Goal: Information Seeking & Learning: Learn about a topic

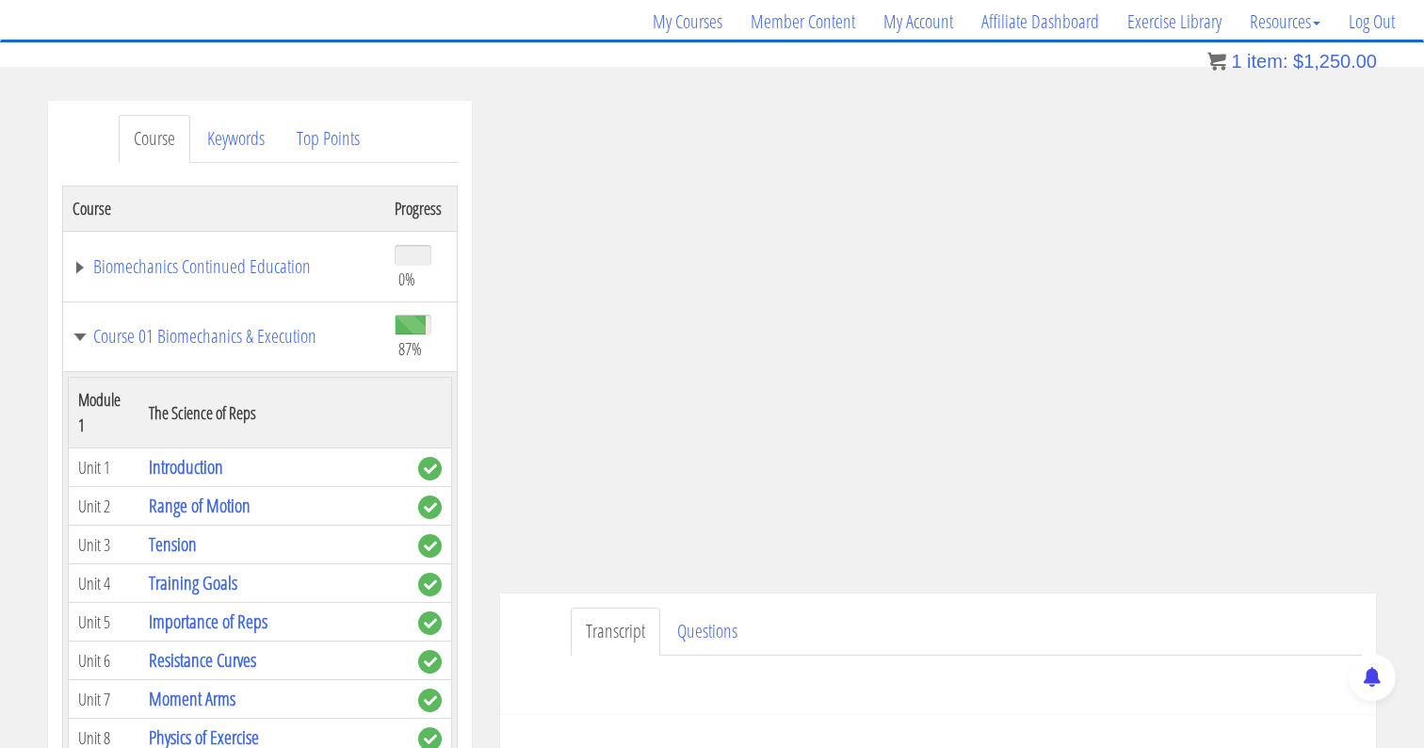
scroll to position [1124, 0]
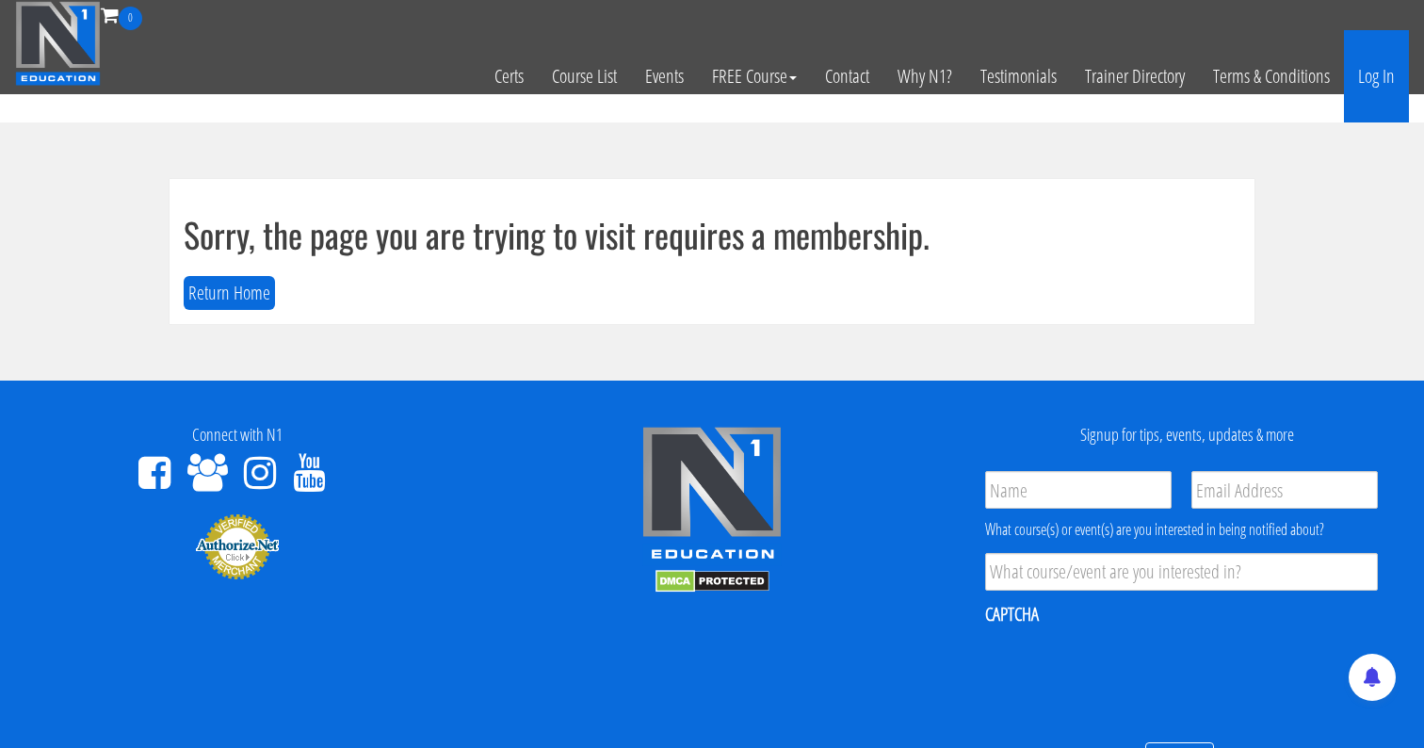
click at [1374, 75] on link "Log In" at bounding box center [1376, 76] width 65 height 92
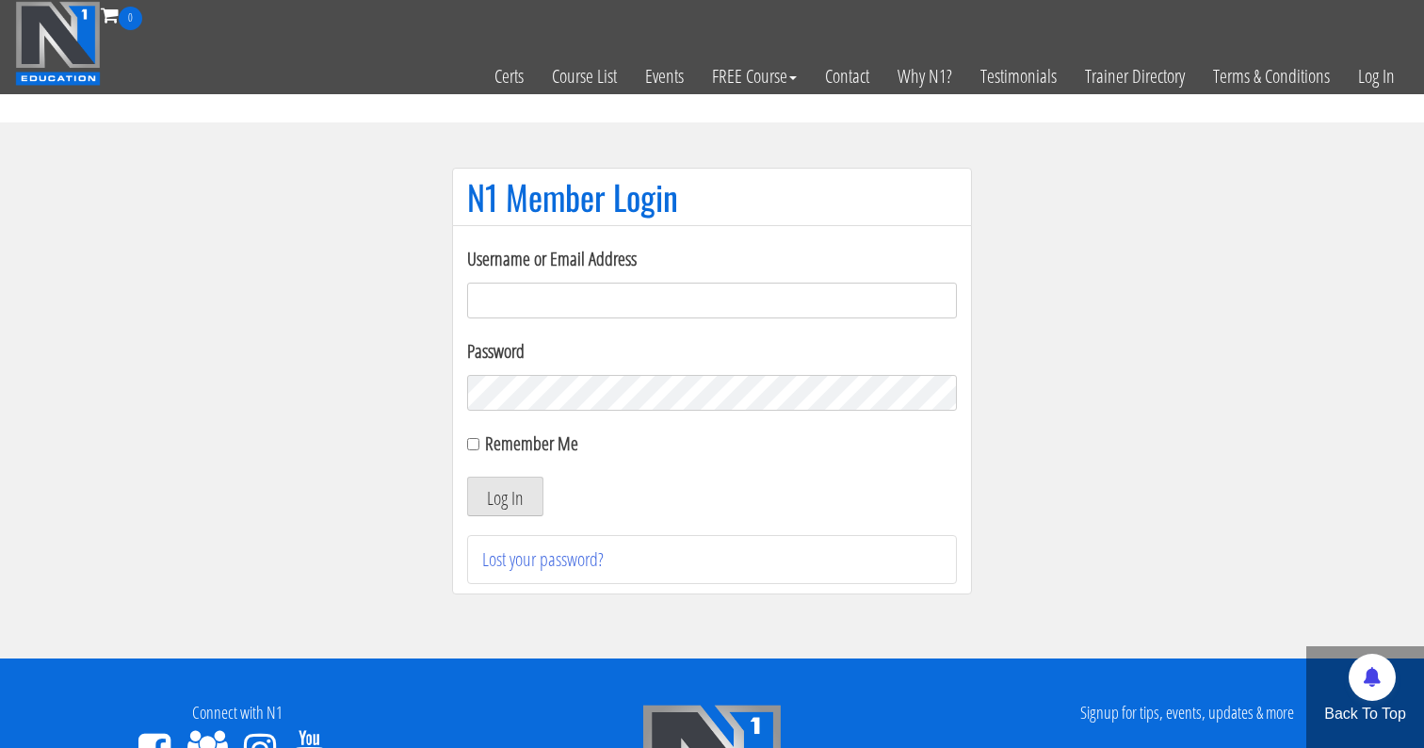
type input "me344529@gmail.com"
click at [485, 449] on label "Remember Me" at bounding box center [531, 442] width 93 height 25
click at [479, 449] on input "Remember Me" at bounding box center [473, 444] width 12 height 12
checkbox input "true"
click at [518, 495] on button "Log In" at bounding box center [505, 496] width 76 height 40
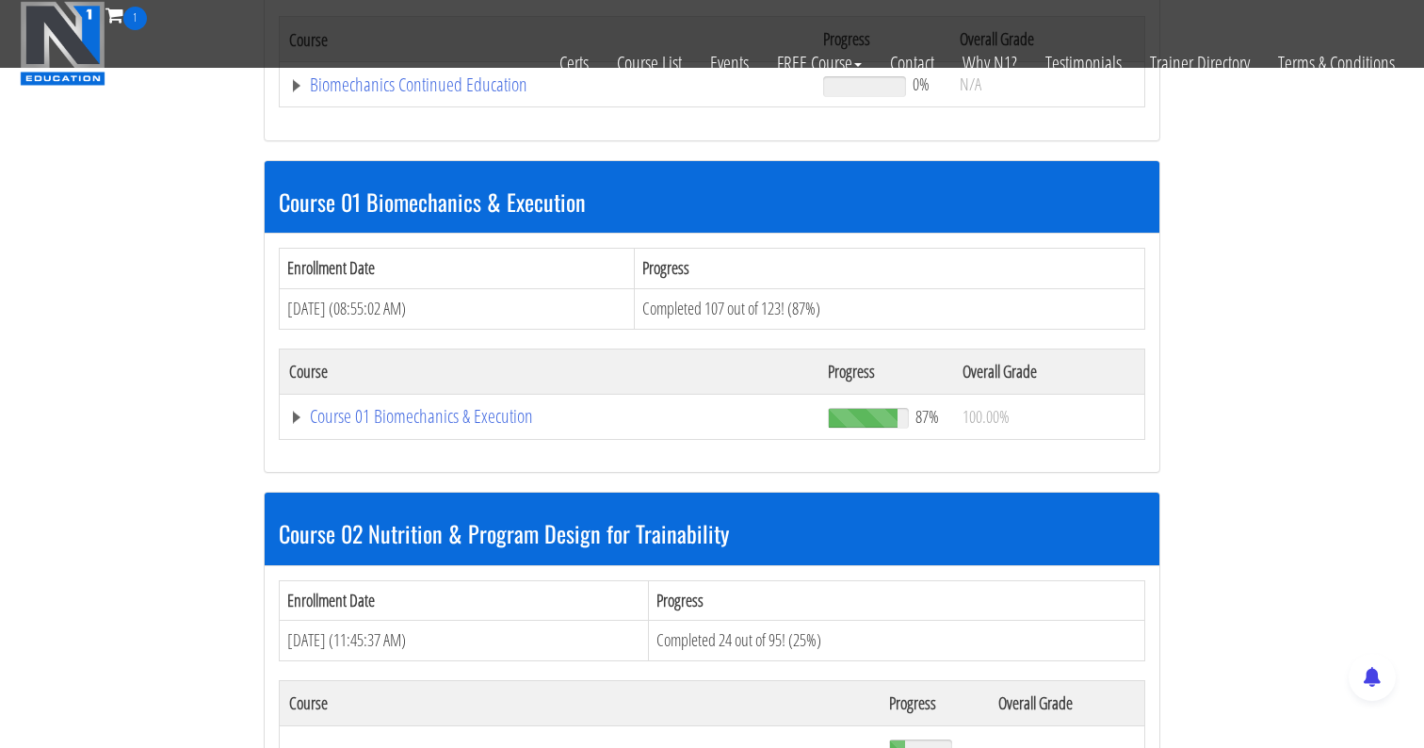
scroll to position [454, 0]
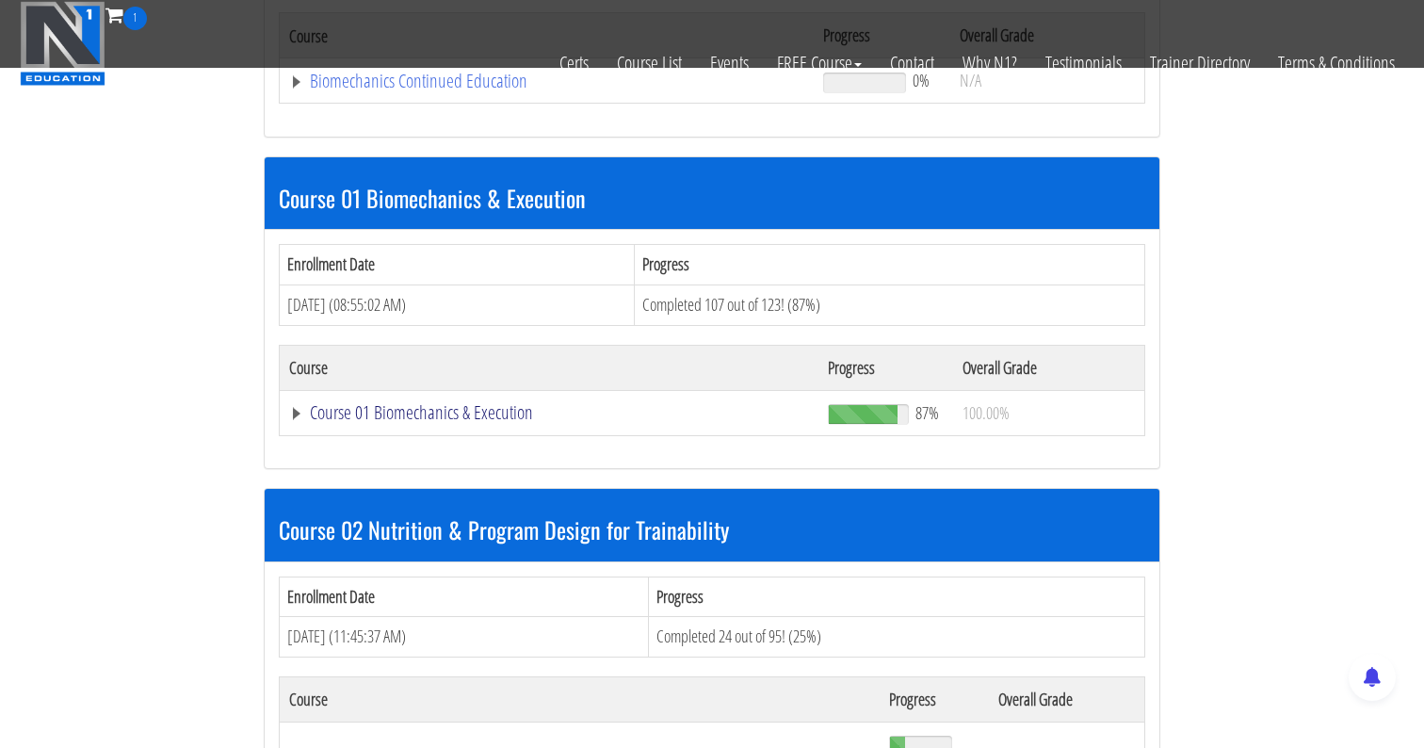
click at [403, 417] on link "Course 01 Biomechanics & Execution" at bounding box center [549, 412] width 520 height 19
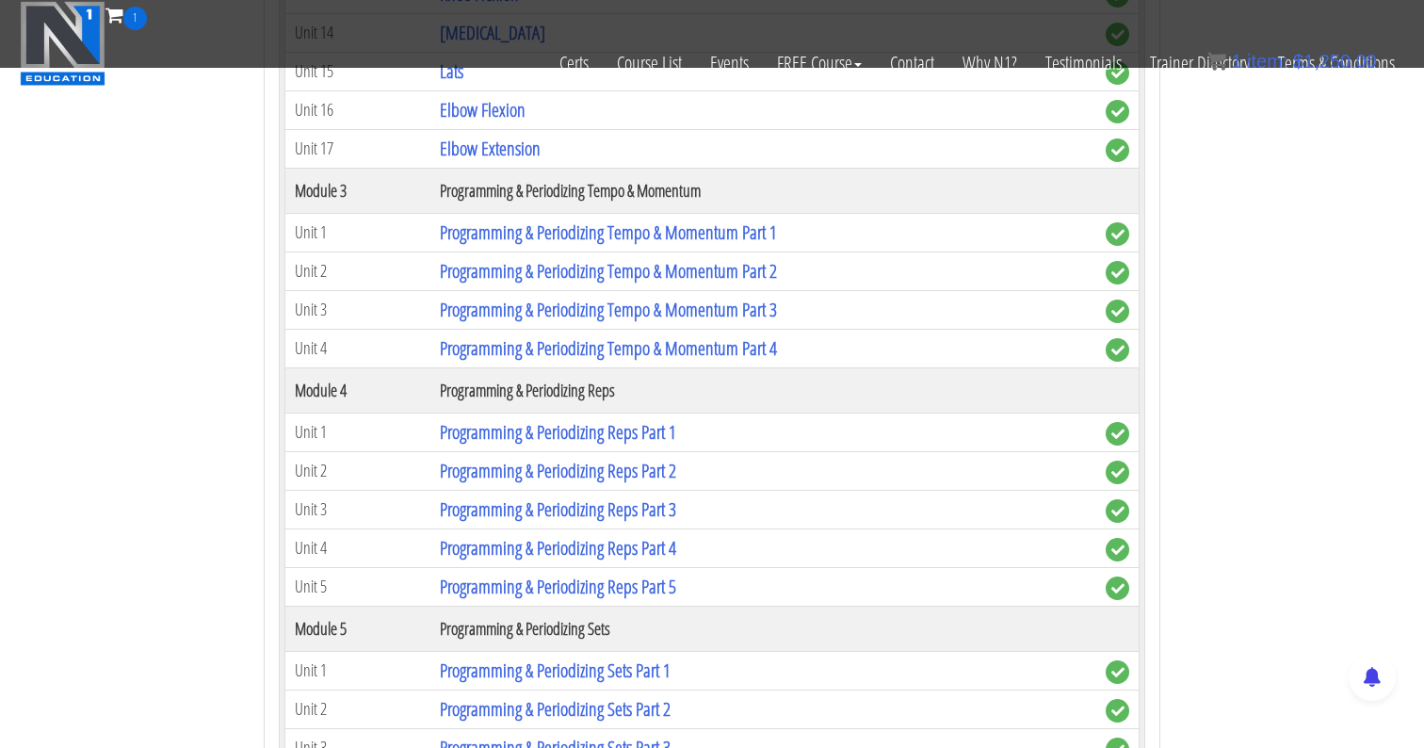
scroll to position [1817, 0]
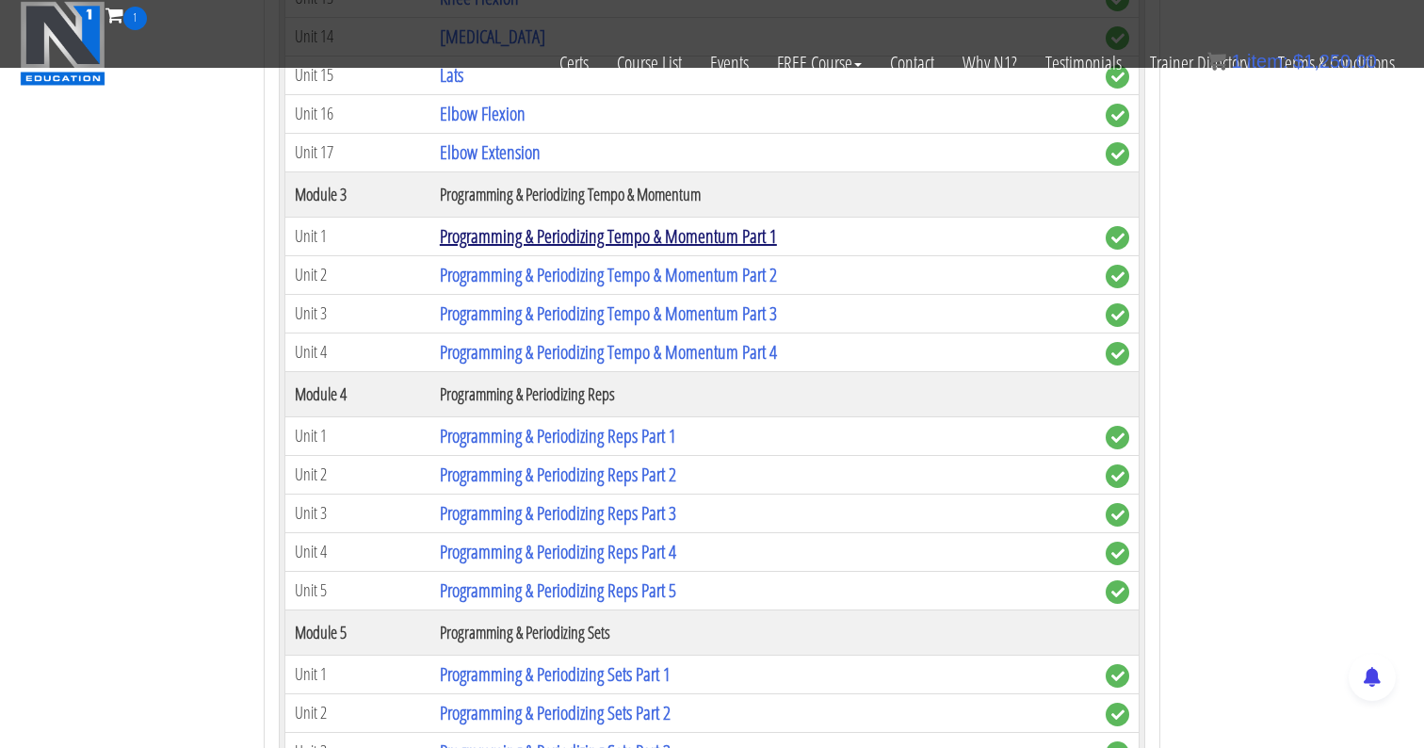
click at [524, 239] on link "Programming & Periodizing Tempo & Momentum Part 1" at bounding box center [608, 235] width 337 height 25
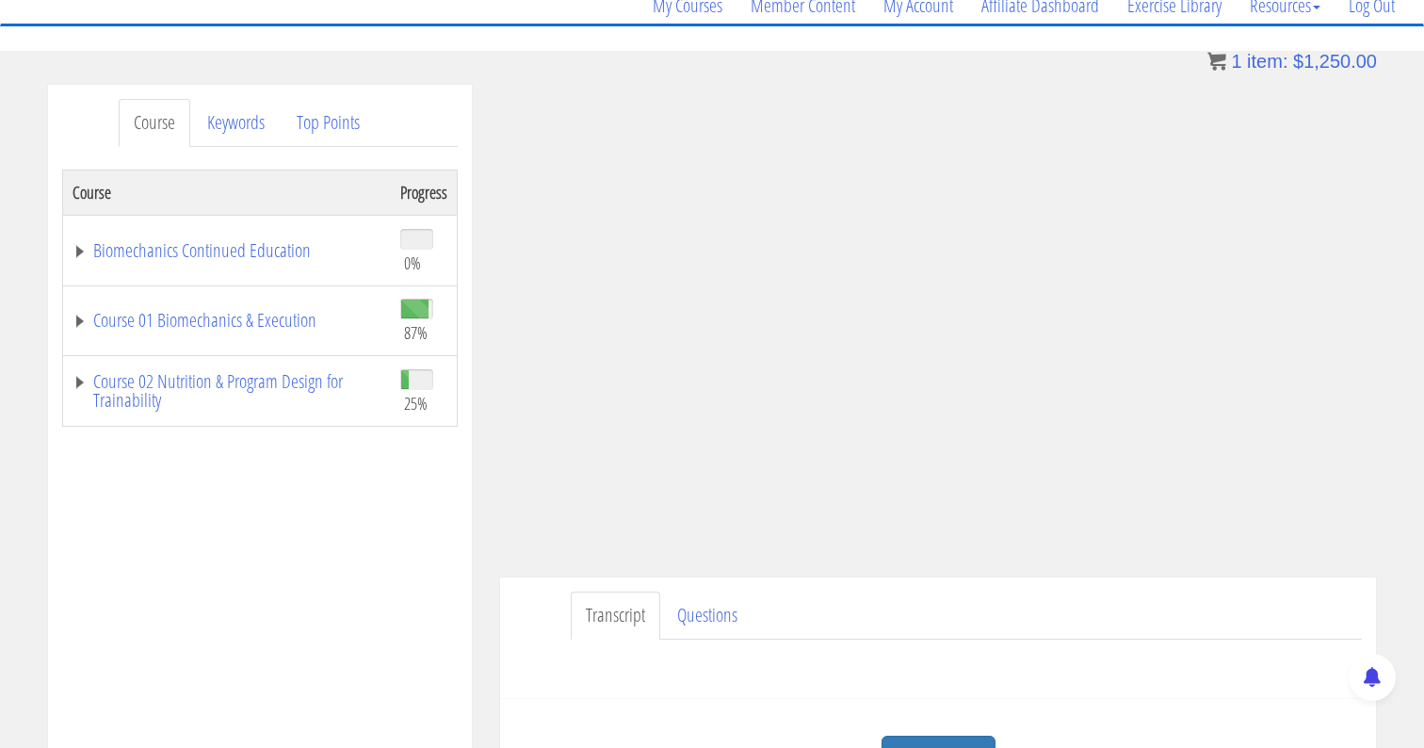
scroll to position [175, 0]
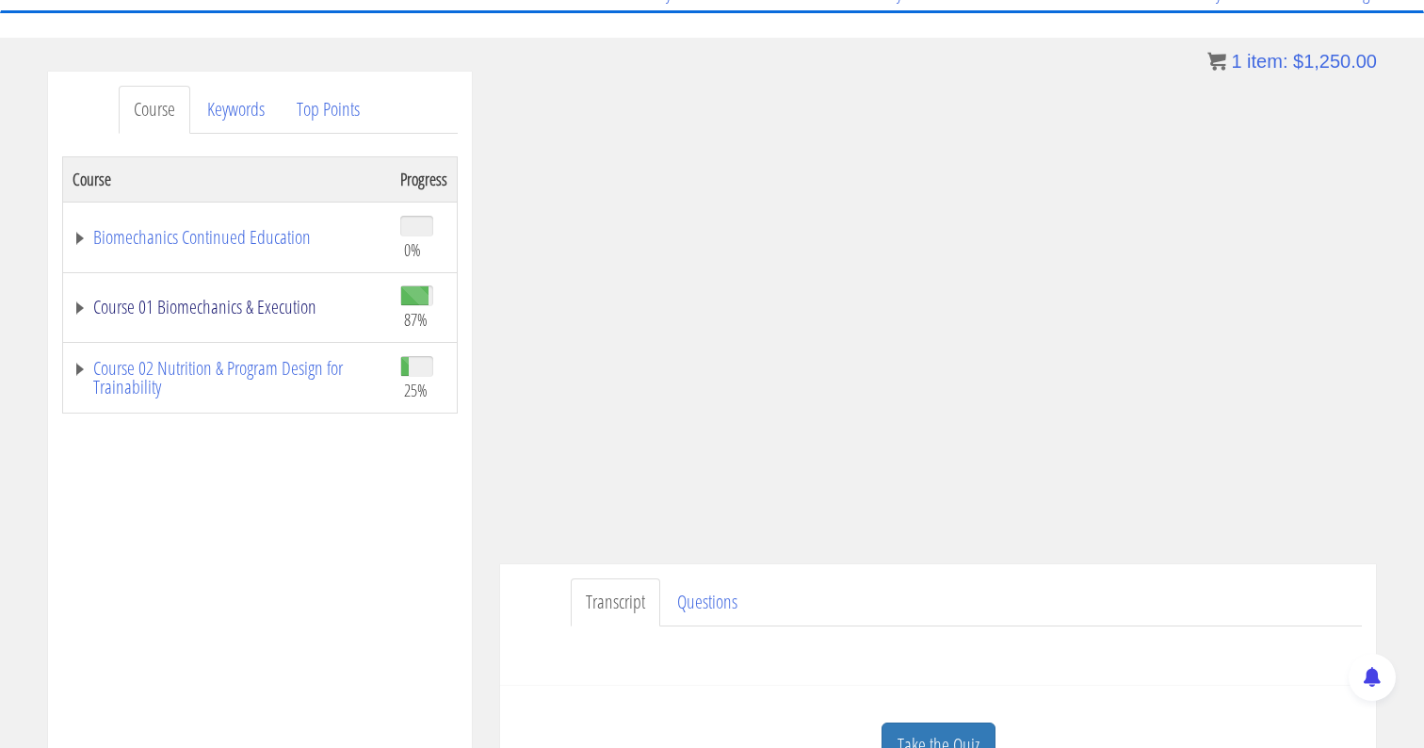
click at [82, 305] on link "Course 01 Biomechanics & Execution" at bounding box center [226, 307] width 309 height 19
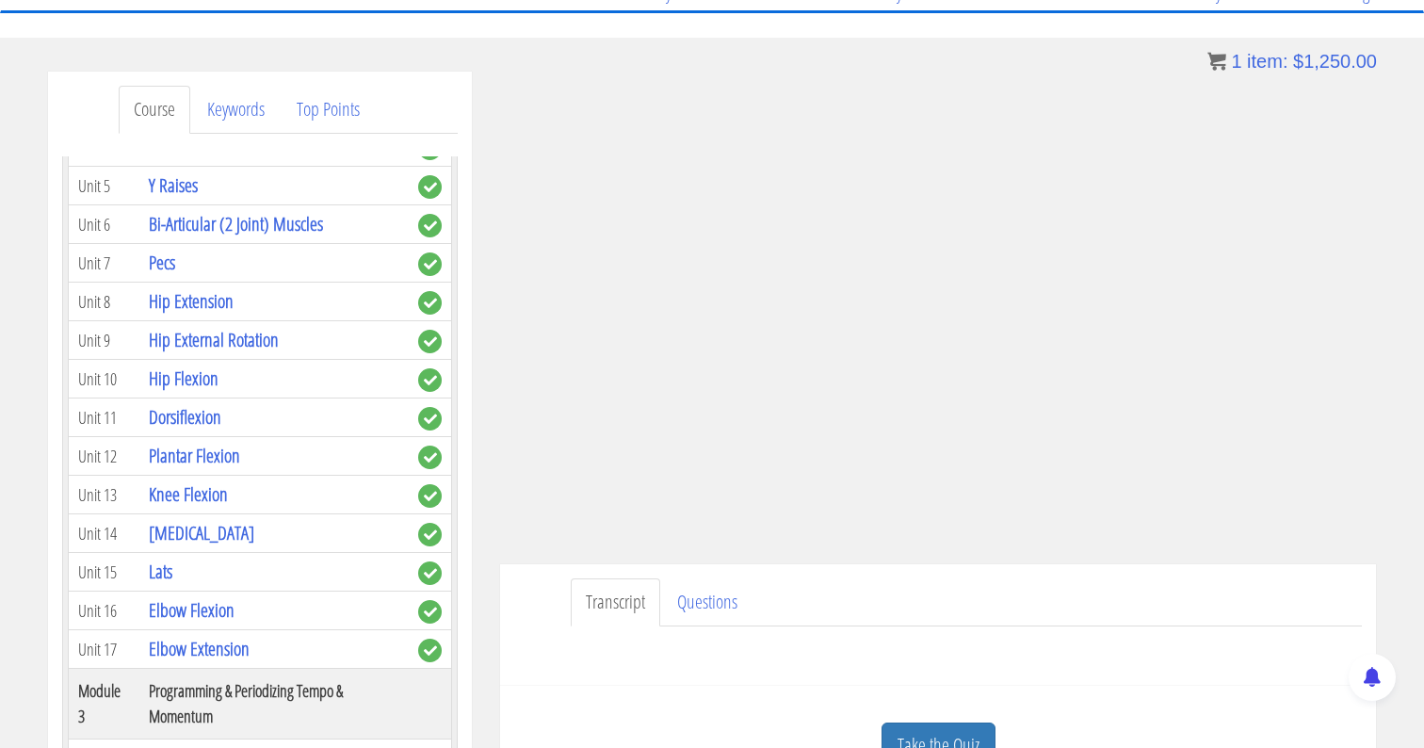
scroll to position [1023, 0]
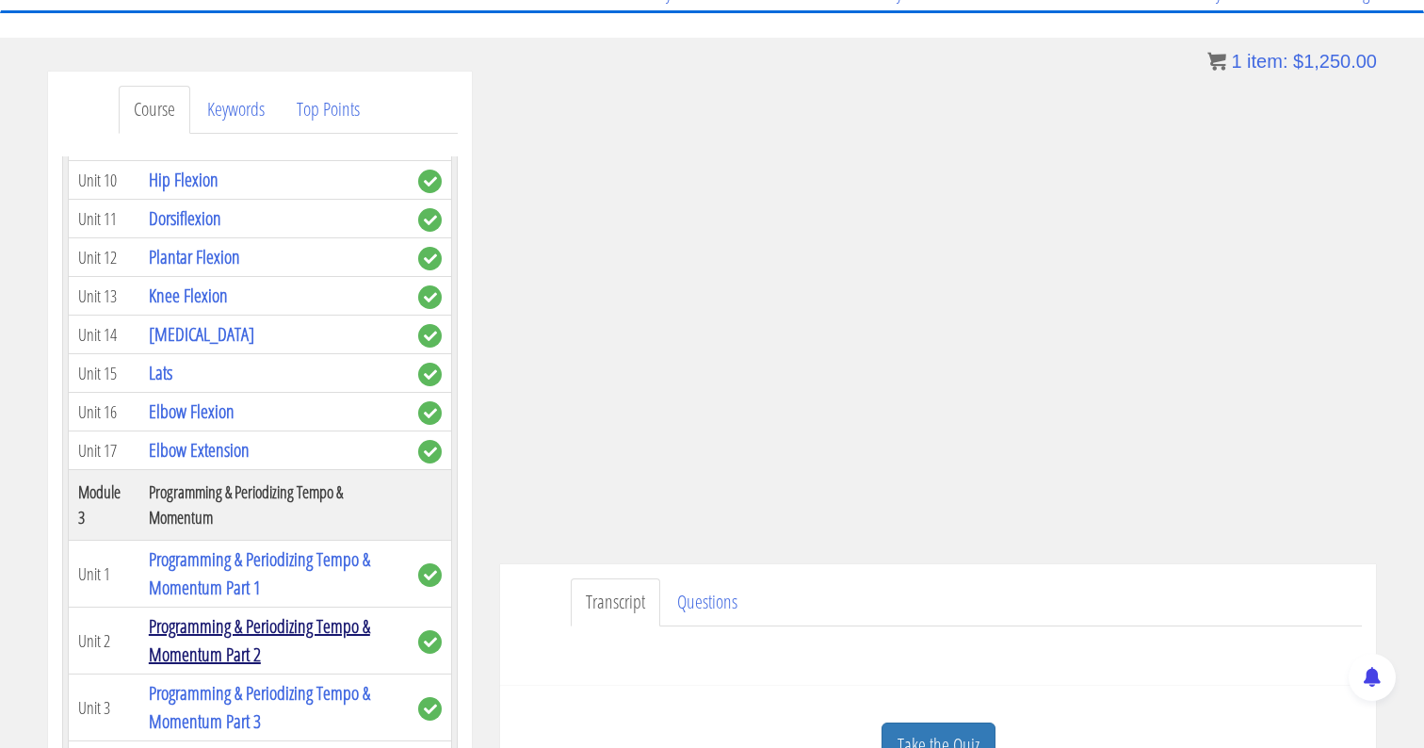
click at [291, 613] on link "Programming & Periodizing Tempo & Momentum Part 2" at bounding box center [259, 640] width 221 height 54
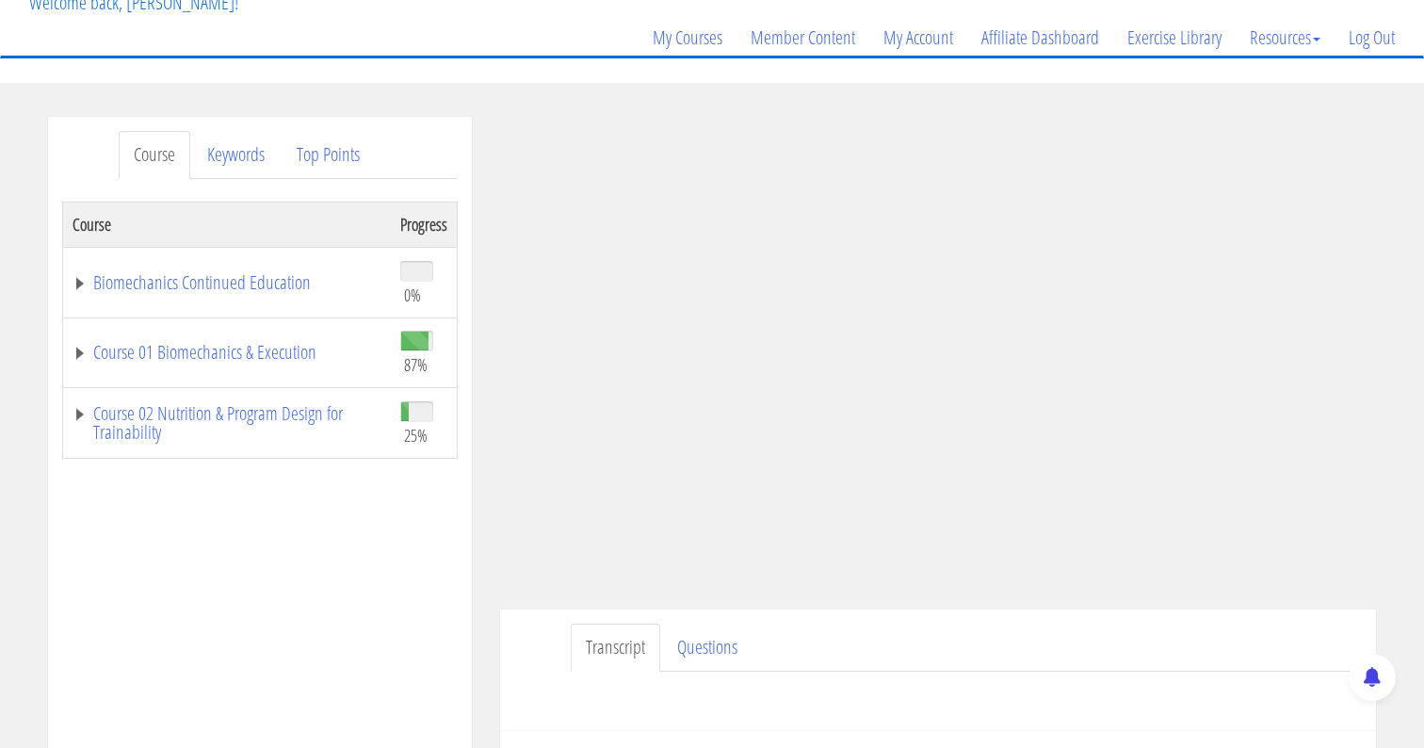
scroll to position [128, 0]
click at [180, 383] on td "Course 01 Biomechanics & Execution" at bounding box center [227, 354] width 329 height 71
click at [209, 367] on td "Course 01 Biomechanics & Execution" at bounding box center [227, 354] width 329 height 71
click at [200, 355] on link "Course 01 Biomechanics & Execution" at bounding box center [226, 354] width 309 height 19
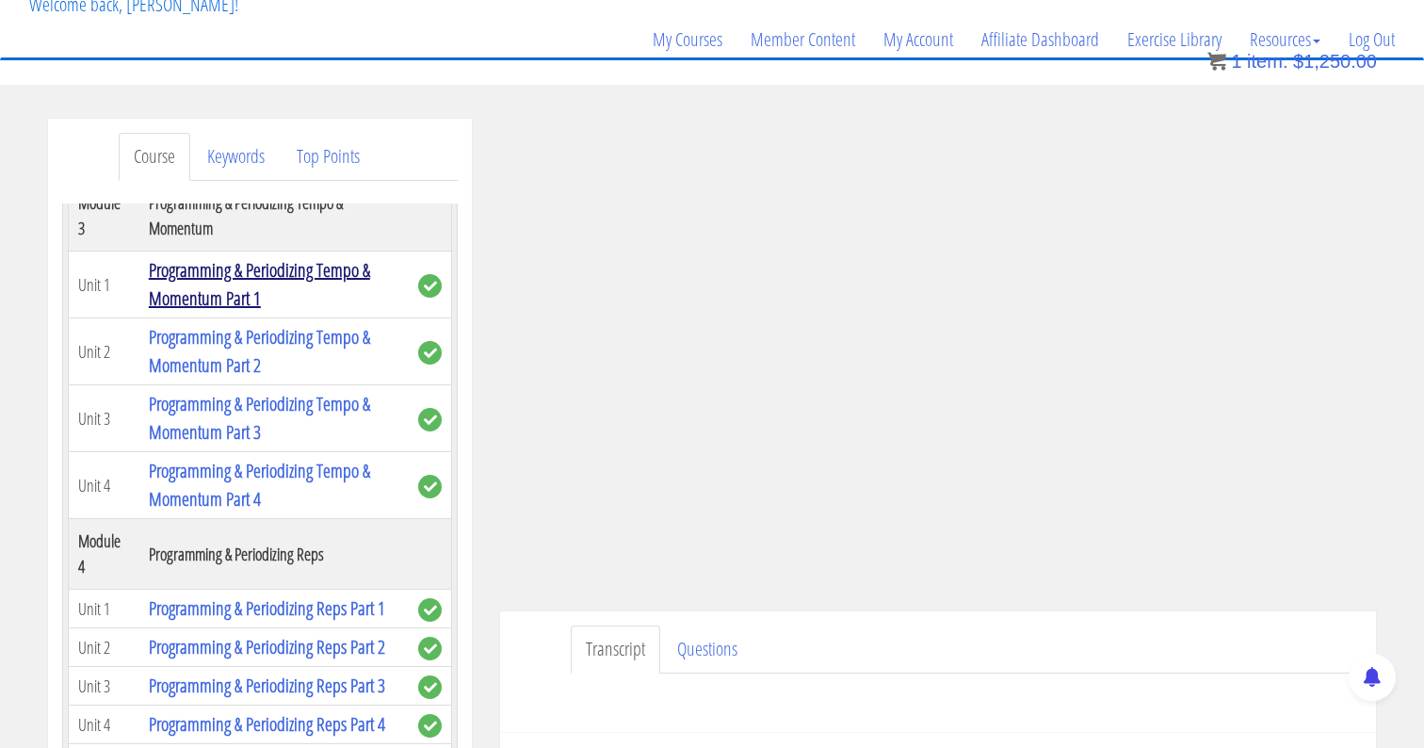
scroll to position [1362, 0]
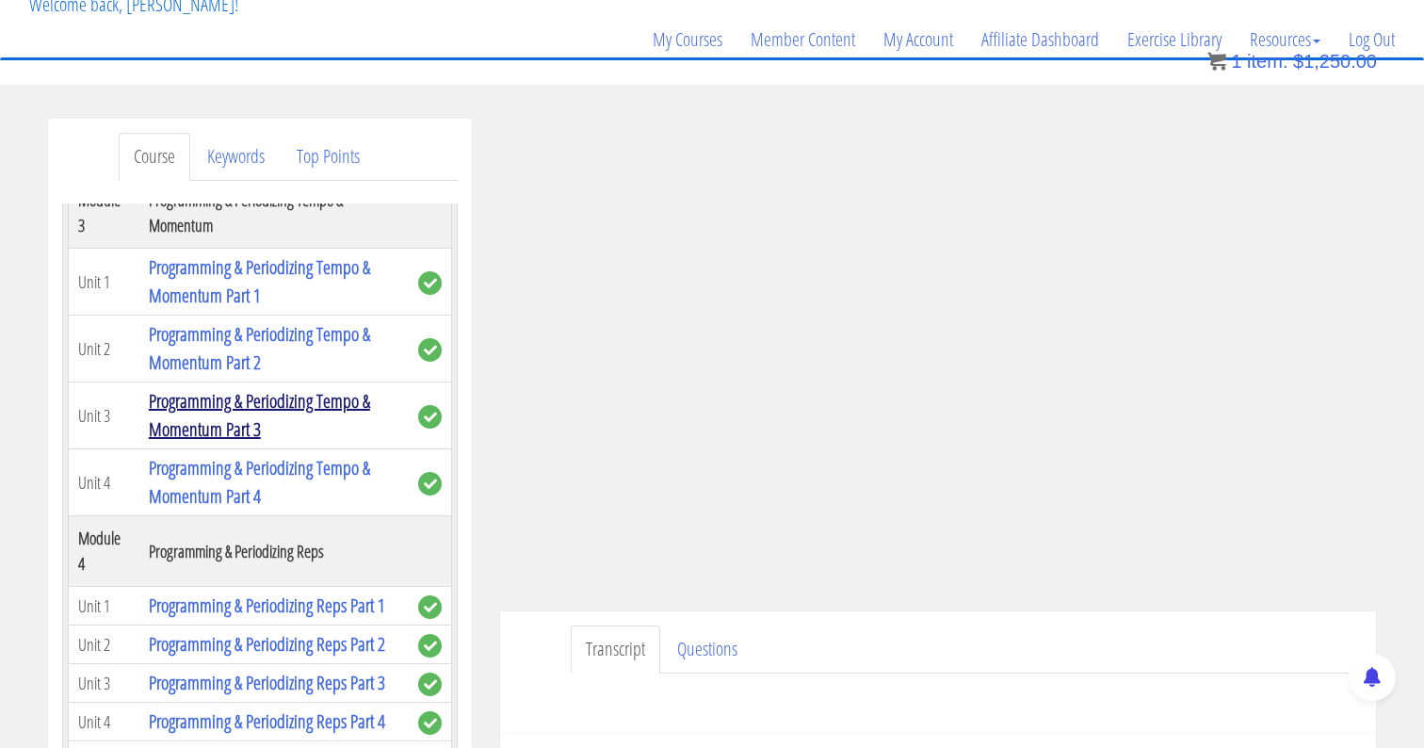
click at [298, 388] on link "Programming & Periodizing Tempo & Momentum Part 3" at bounding box center [259, 415] width 221 height 54
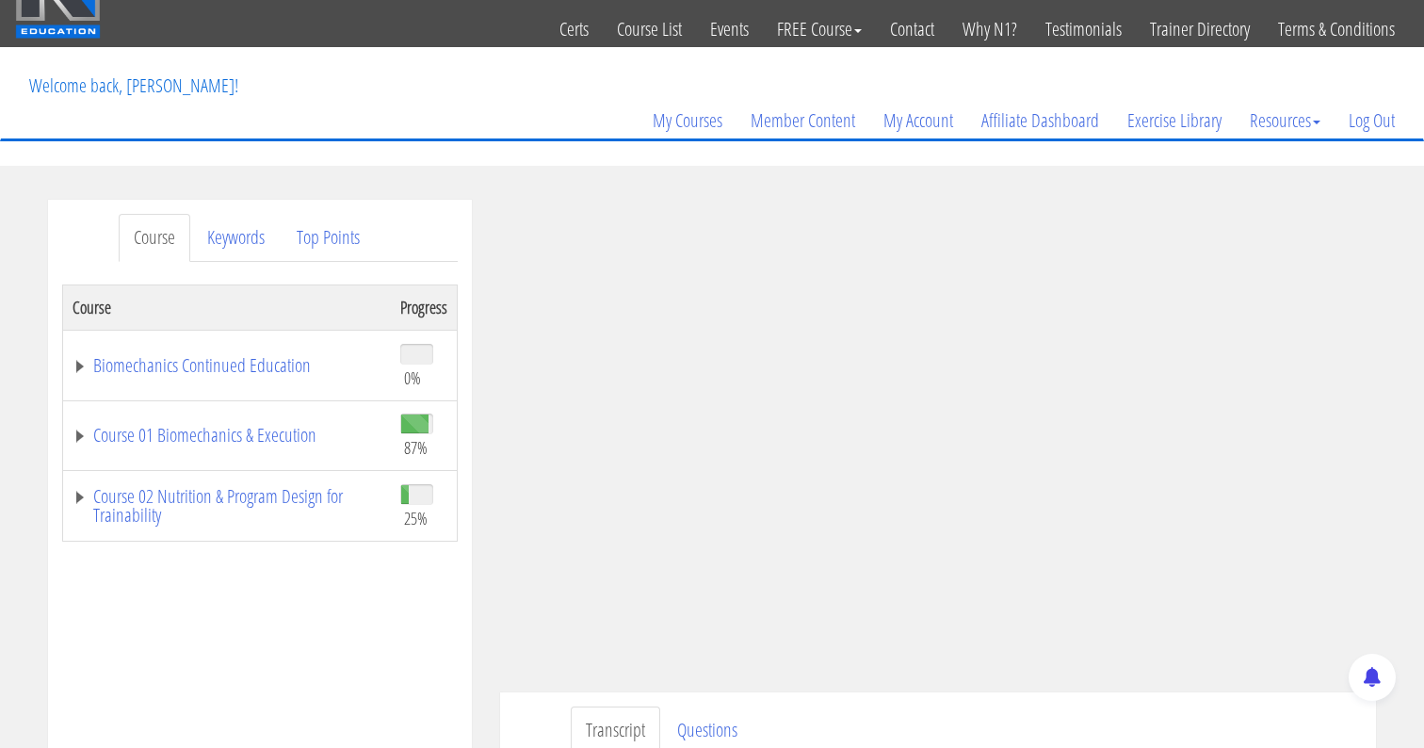
scroll to position [60, 0]
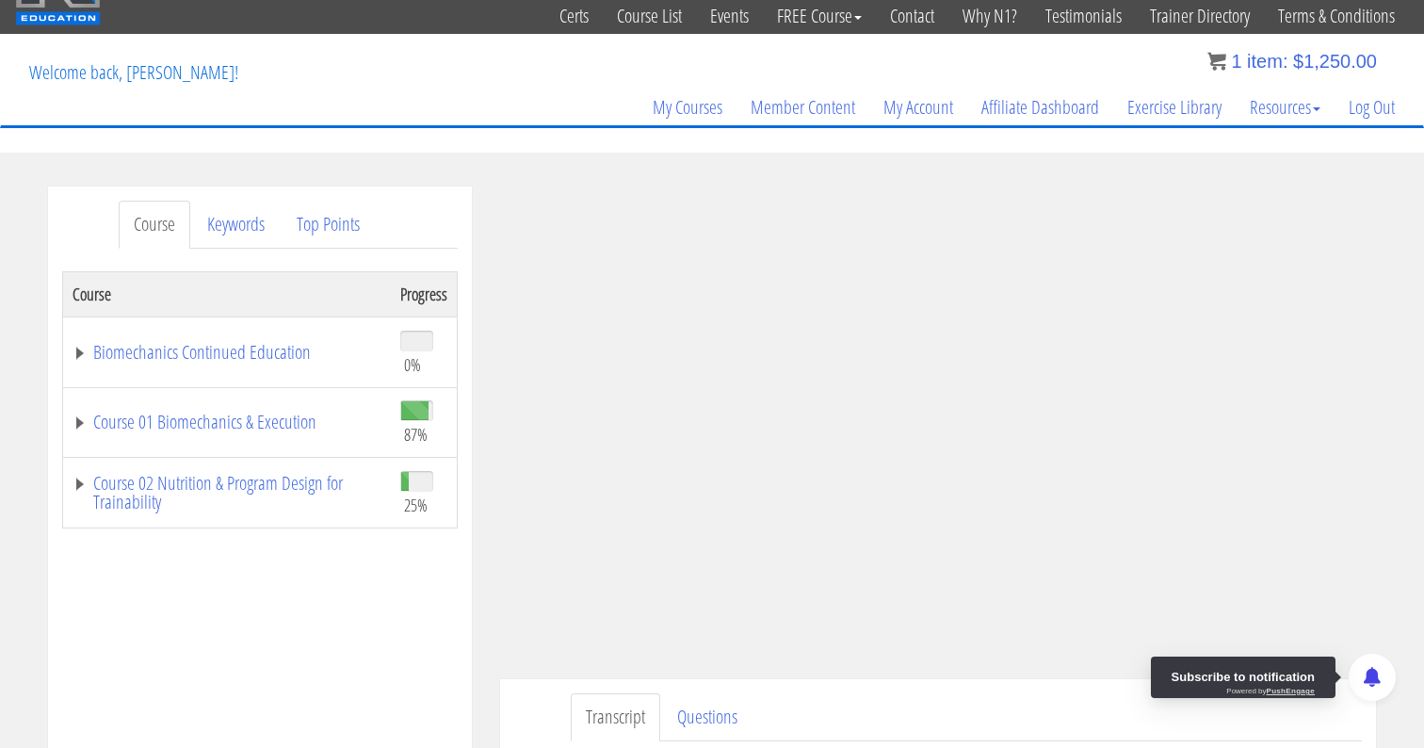
click at [1348, 659] on div at bounding box center [1371, 676] width 47 height 47
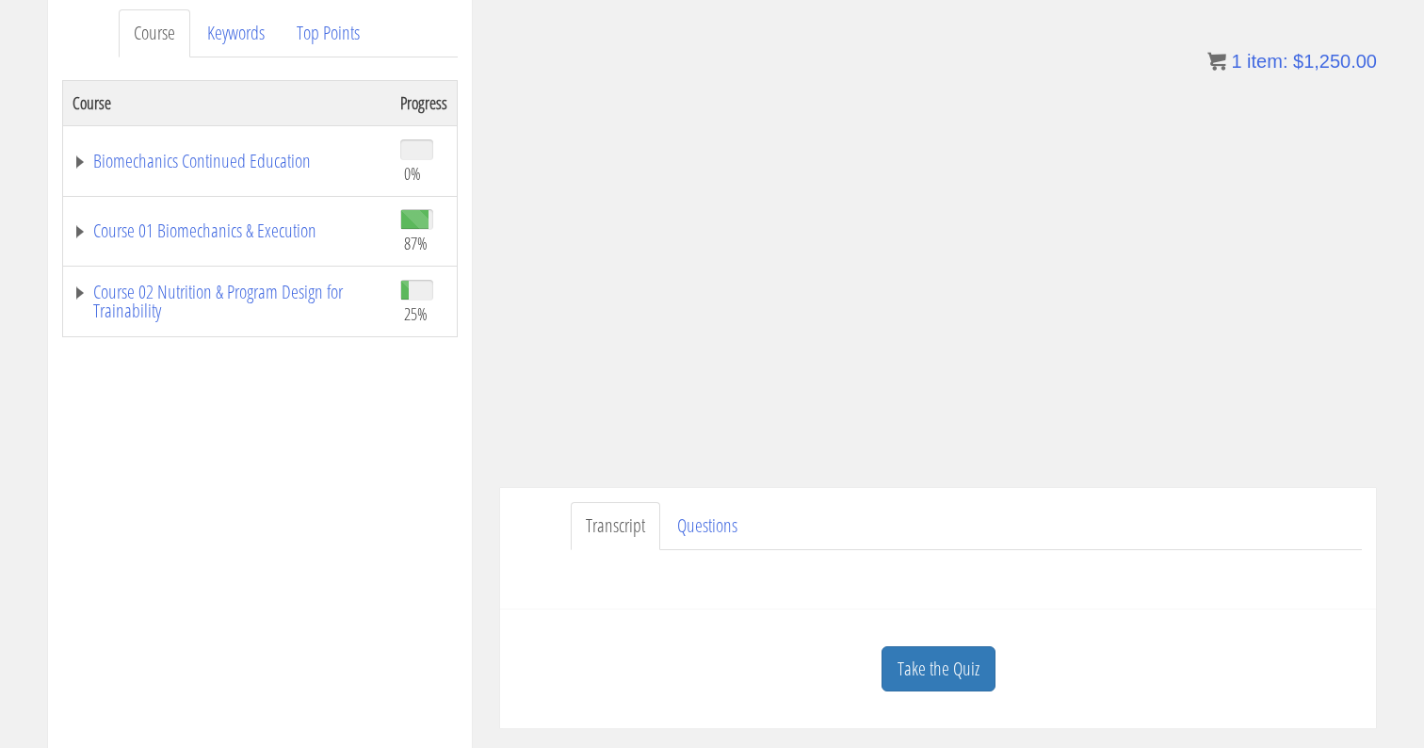
scroll to position [257, 0]
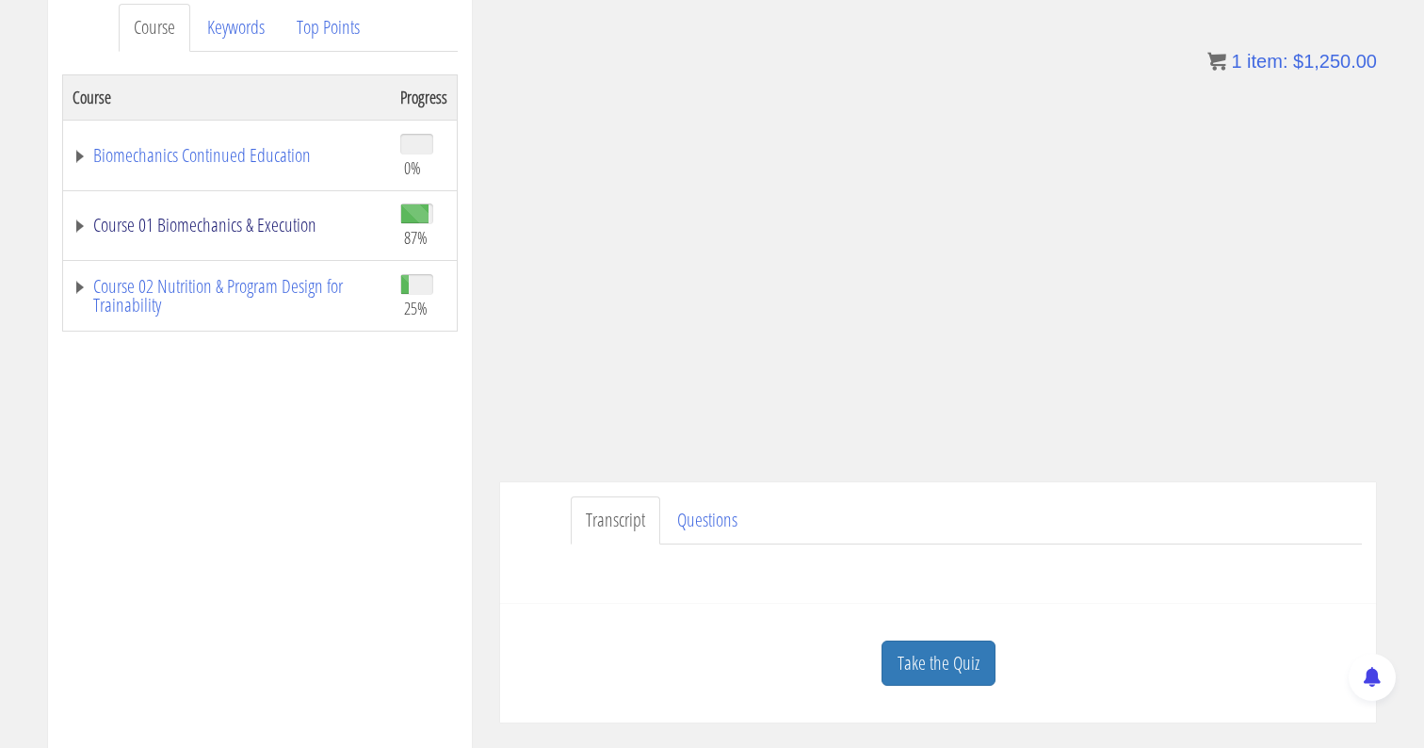
click at [84, 229] on link "Course 01 Biomechanics & Execution" at bounding box center [226, 225] width 309 height 19
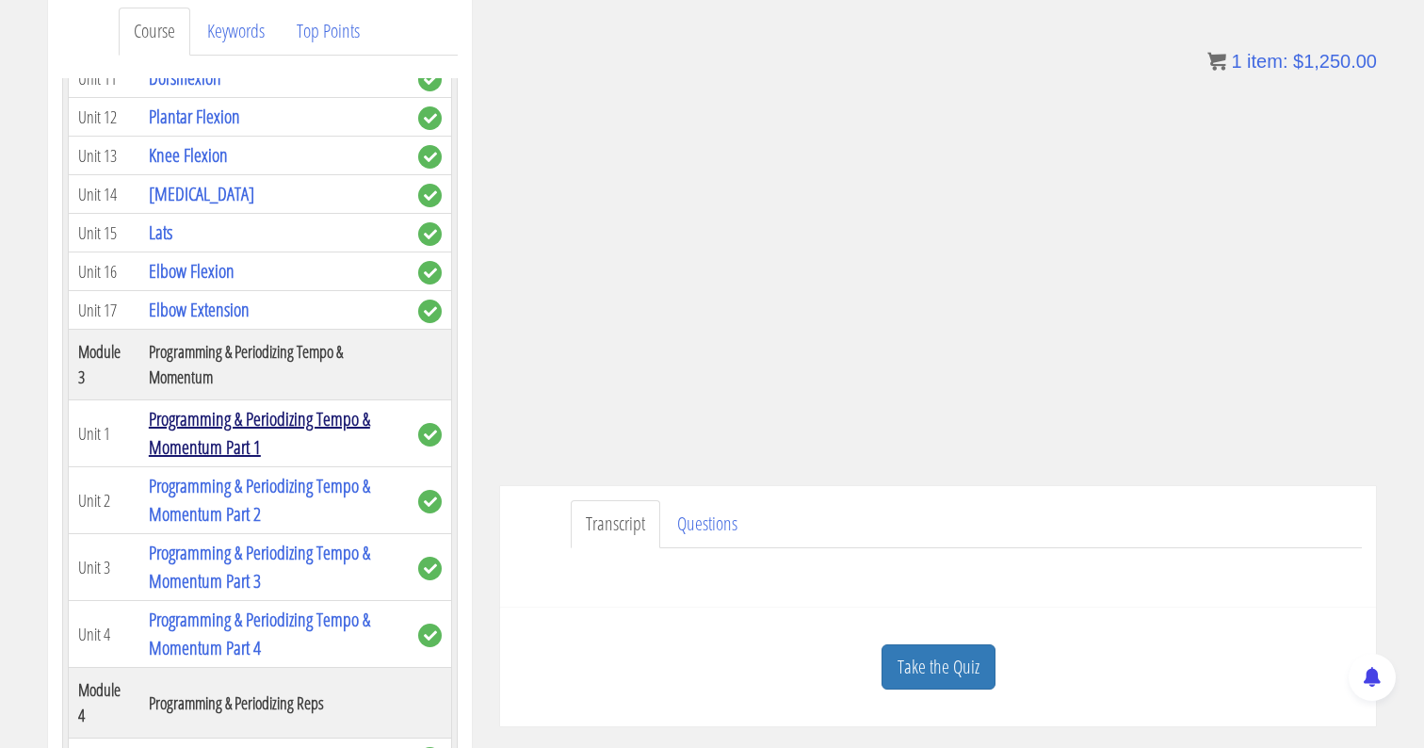
scroll to position [1119, 0]
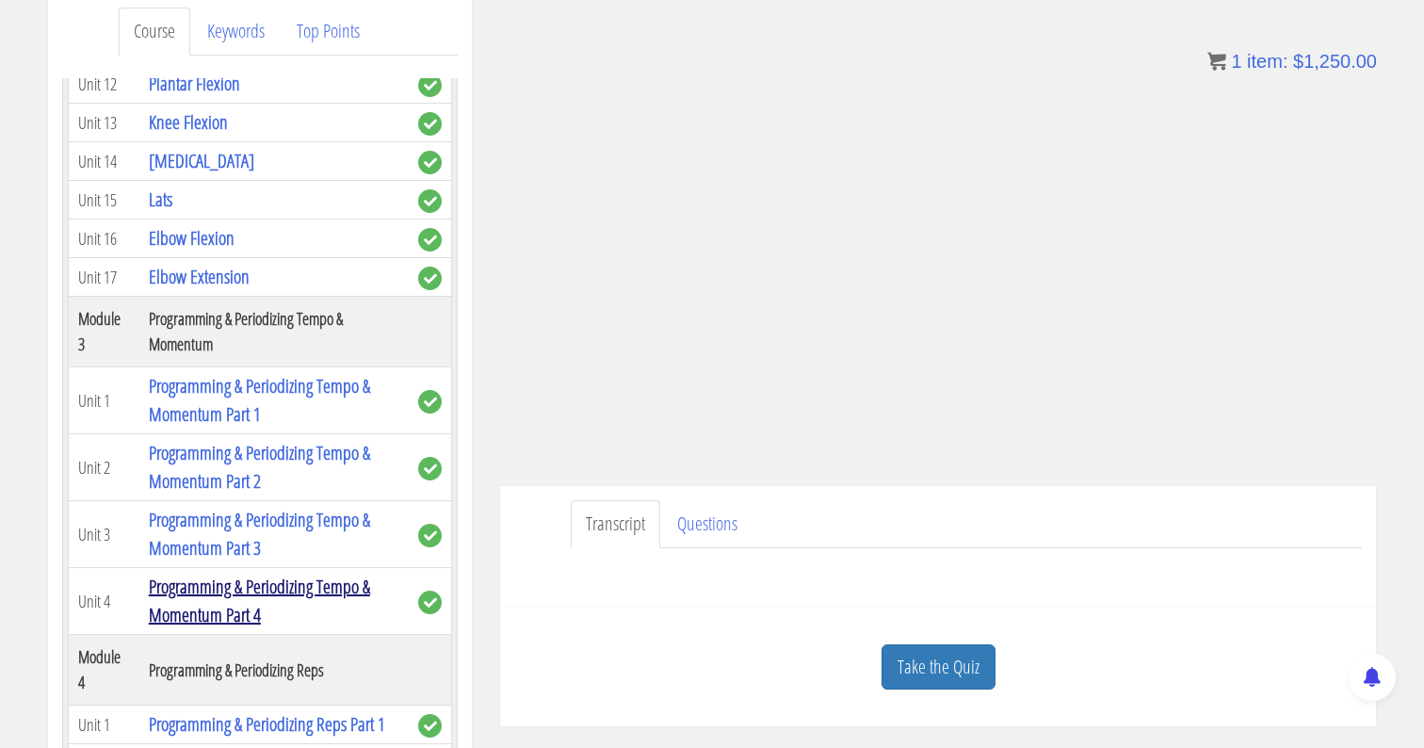
click at [252, 573] on link "Programming & Periodizing Tempo & Momentum Part 4" at bounding box center [259, 600] width 221 height 54
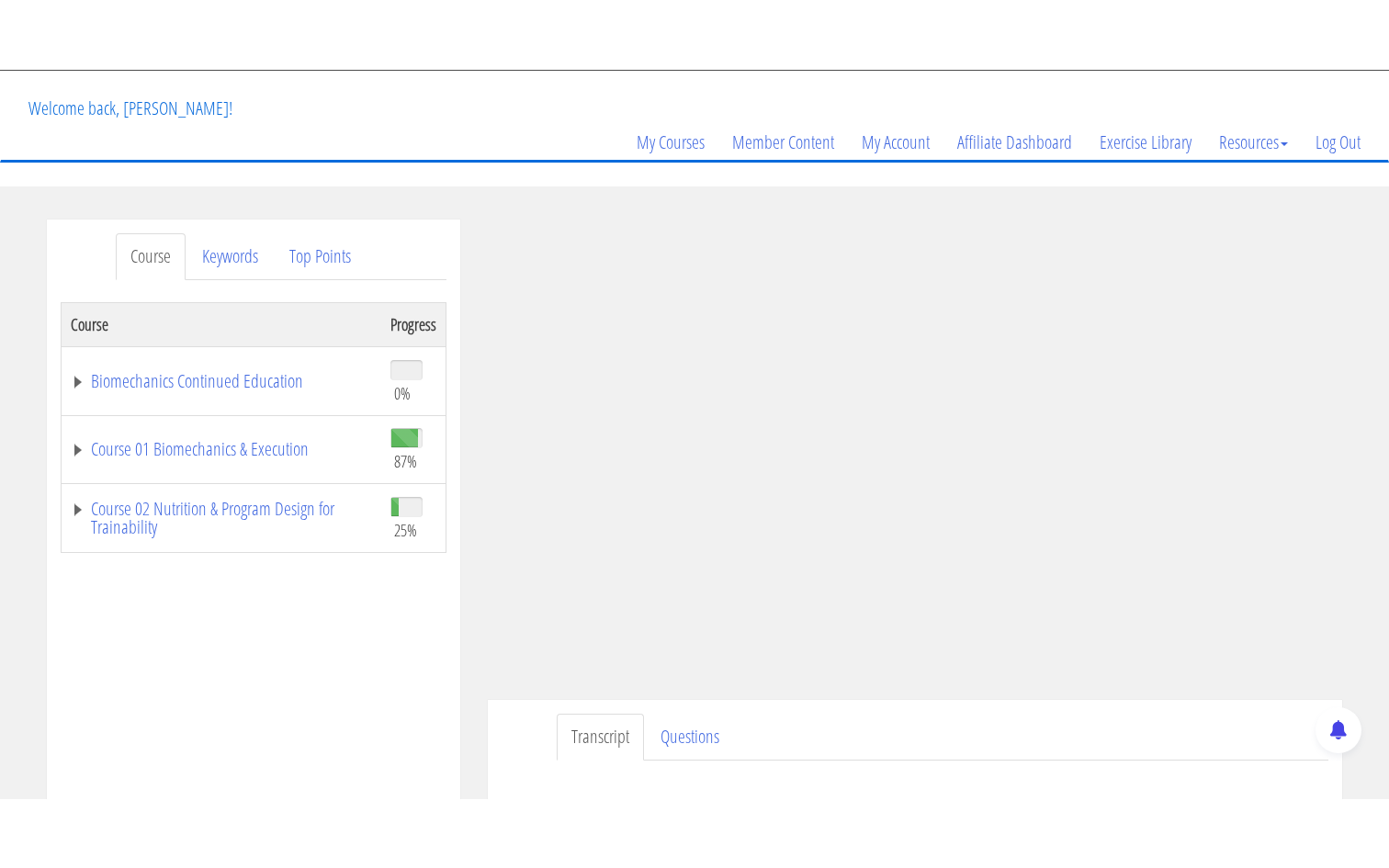
scroll to position [140, 0]
